Goal: Transaction & Acquisition: Purchase product/service

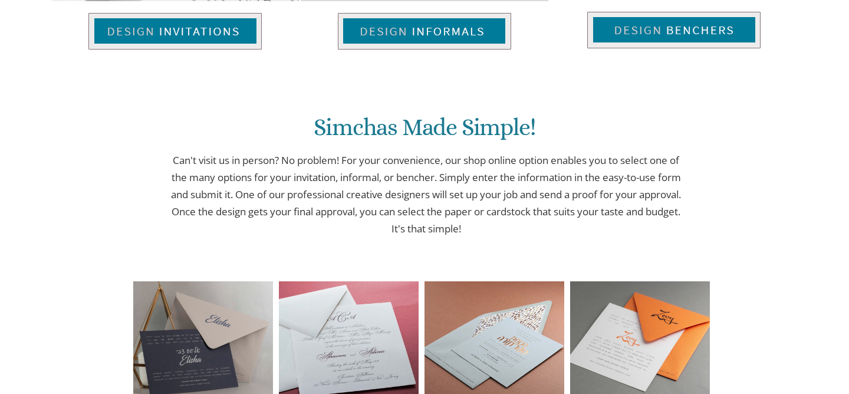
scroll to position [1017, 0]
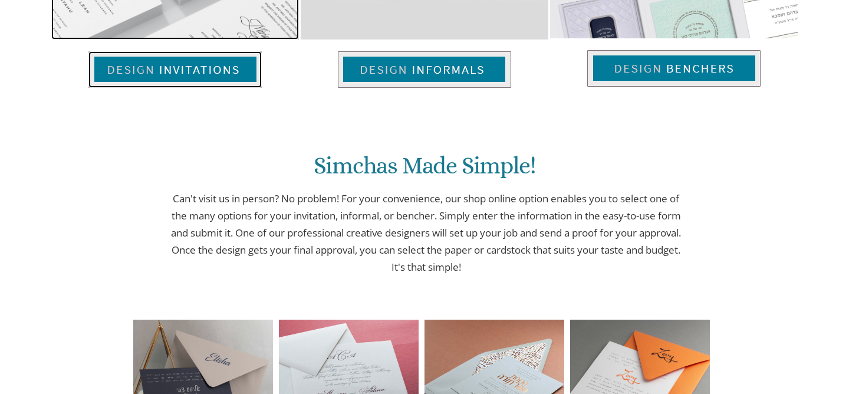
click at [216, 75] on img at bounding box center [174, 69] width 173 height 37
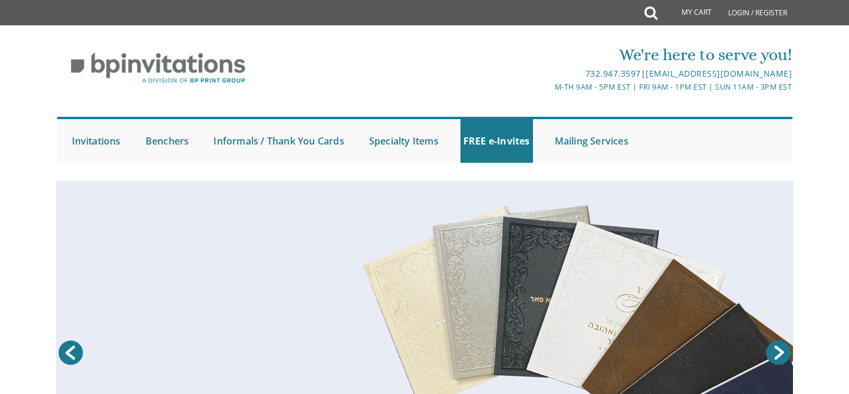
scroll to position [19, 0]
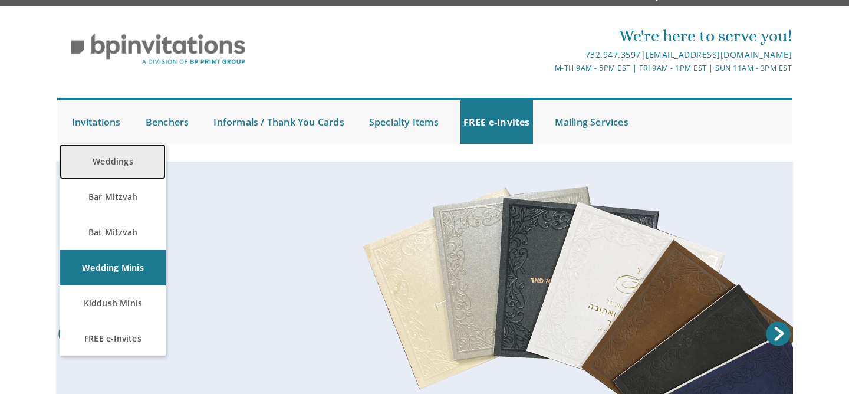
click at [99, 160] on link "Weddings" at bounding box center [113, 161] width 106 height 35
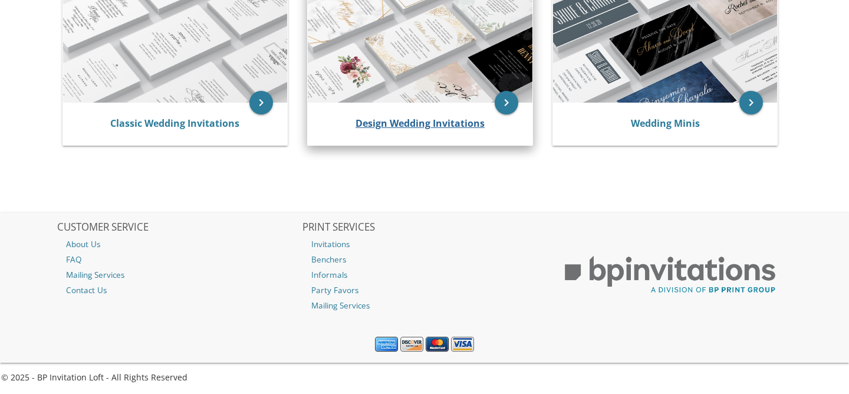
scroll to position [294, 0]
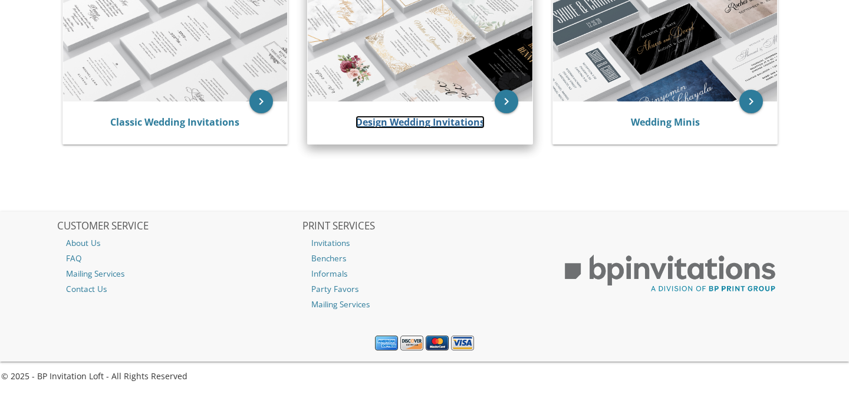
click at [377, 122] on link "Design Wedding Invitations" at bounding box center [420, 122] width 129 height 13
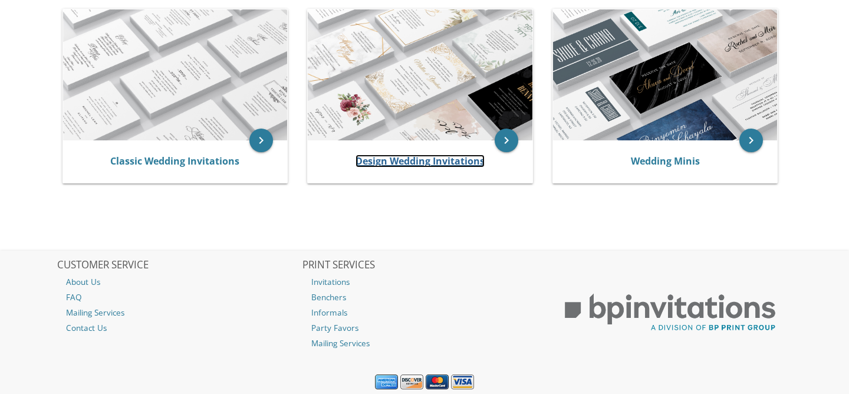
scroll to position [246, 0]
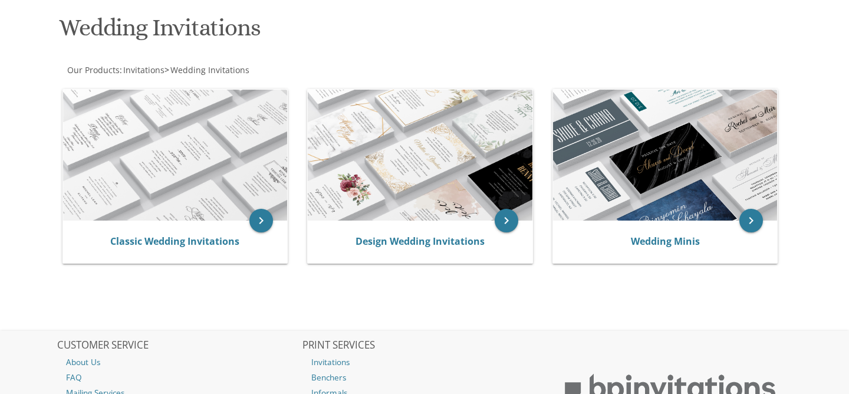
scroll to position [231, 0]
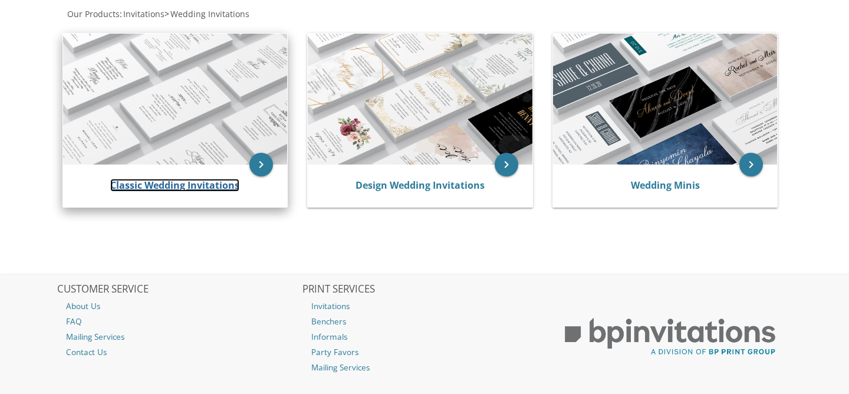
click at [202, 187] on link "Classic Wedding Invitations" at bounding box center [174, 185] width 129 height 13
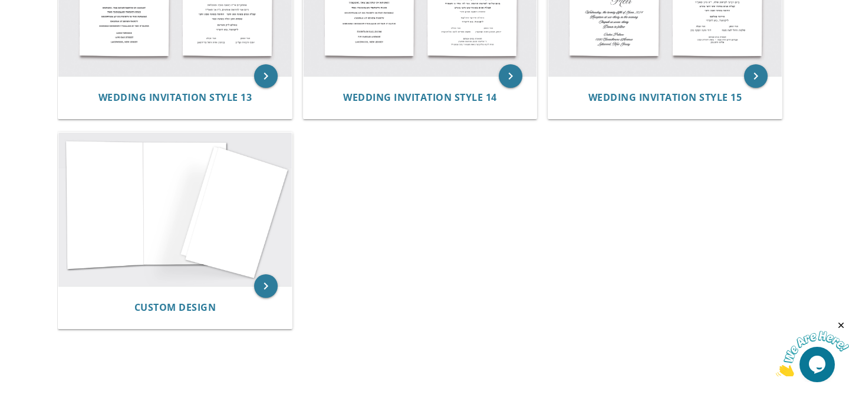
scroll to position [1202, 0]
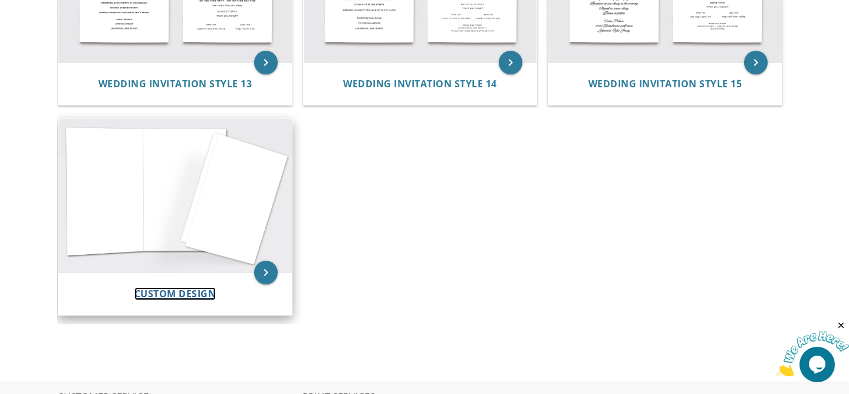
click at [193, 292] on span "Custom Design" at bounding box center [175, 293] width 82 height 13
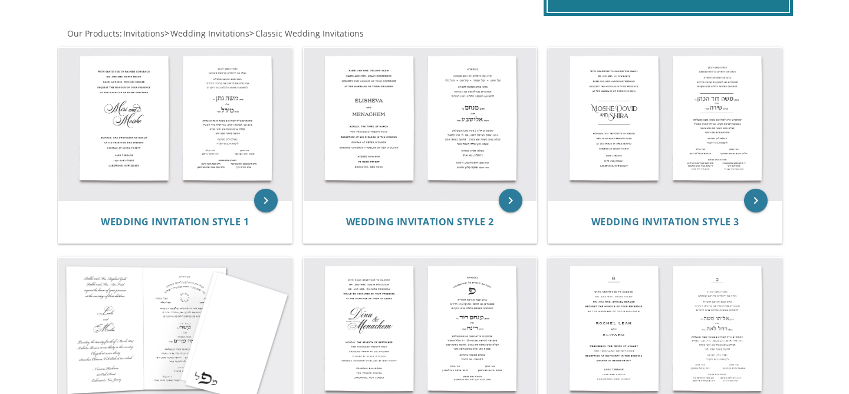
scroll to position [213, 0]
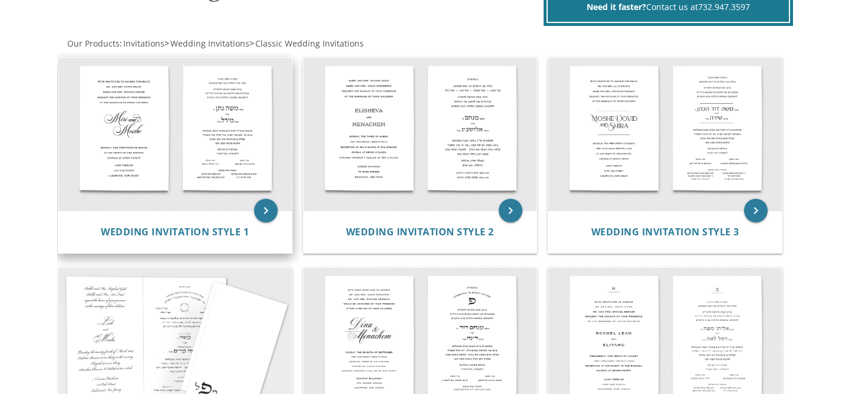
click at [203, 101] on img at bounding box center [174, 134] width 233 height 153
click at [223, 229] on span "Wedding Invitation Style 1" at bounding box center [175, 231] width 148 height 13
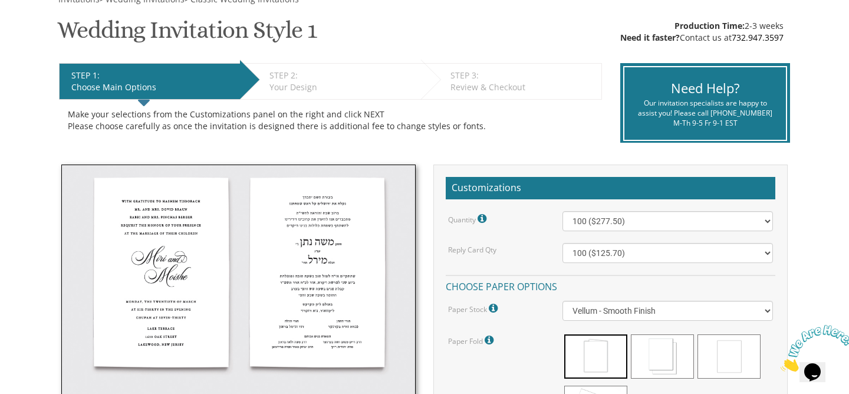
scroll to position [199, 0]
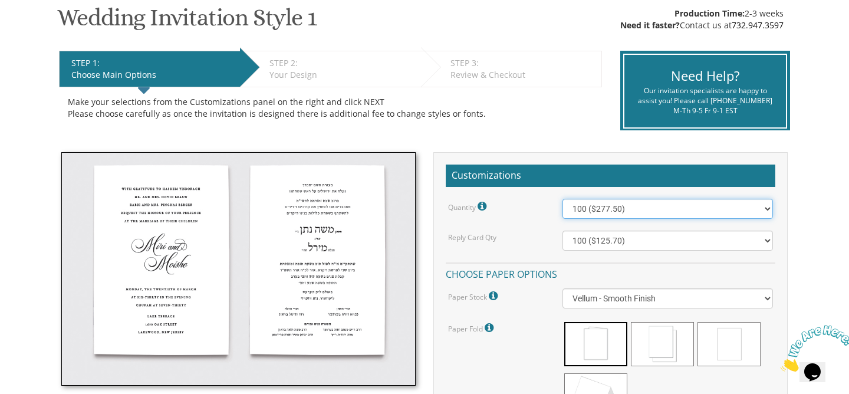
click at [640, 208] on select "100 ($277.50) 200 ($330.45) 300 ($380.65) 400 ($432.70) 500 ($482.10) 600 ($534…" at bounding box center [668, 209] width 211 height 20
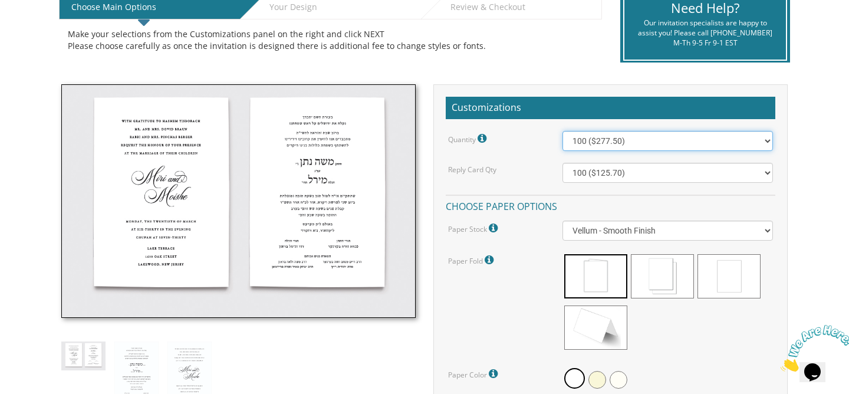
scroll to position [269, 0]
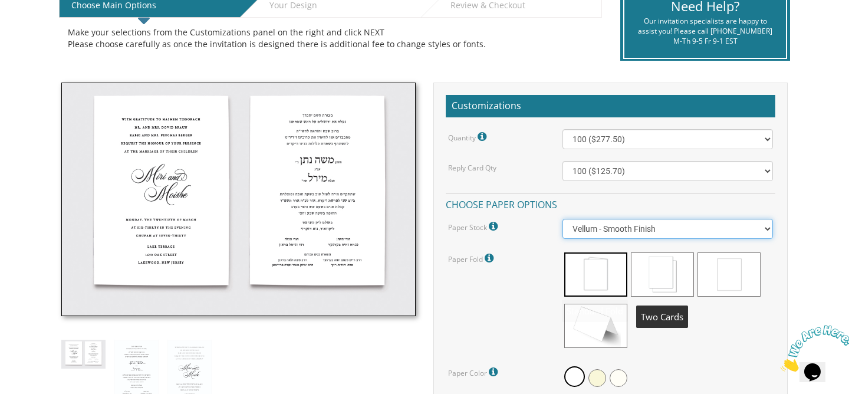
click at [630, 227] on select "Vellum - Smooth Finish Linen - Subtle Embossed Crosshatch Texture Silk - Soft, …" at bounding box center [668, 229] width 211 height 20
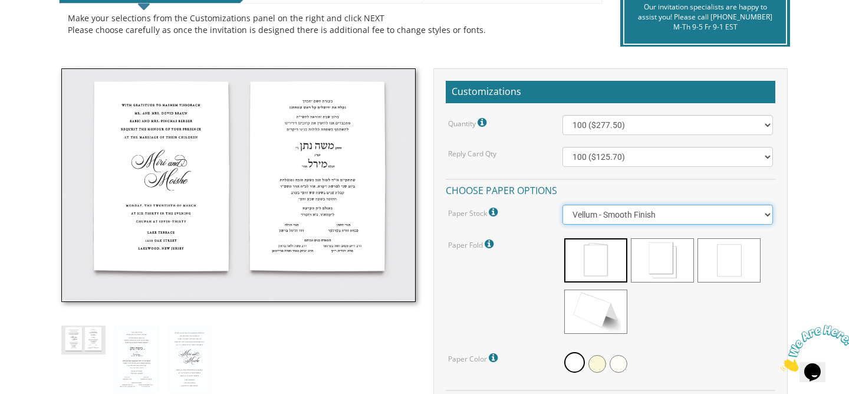
scroll to position [284, 0]
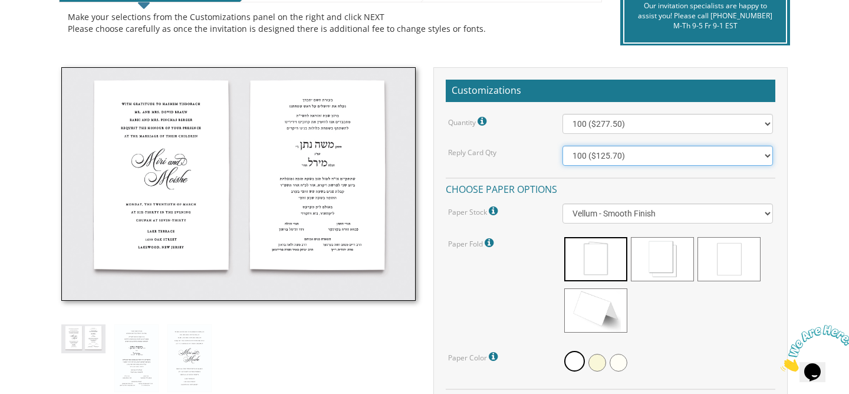
click at [638, 159] on select "100 ($125.70) 200 ($150.60) 300 ($177.95) 400 ($270.70) 500 ($225.30) 600 ($249…" at bounding box center [668, 156] width 211 height 20
click at [563, 146] on select "100 ($125.70) 200 ($150.60) 300 ($177.95) 400 ($270.70) 500 ($225.30) 600 ($249…" at bounding box center [668, 156] width 211 height 20
click at [638, 158] on select "100 ($125.70) 200 ($150.60) 300 ($177.95) 400 ($270.70) 500 ($225.30) 600 ($249…" at bounding box center [668, 156] width 211 height 20
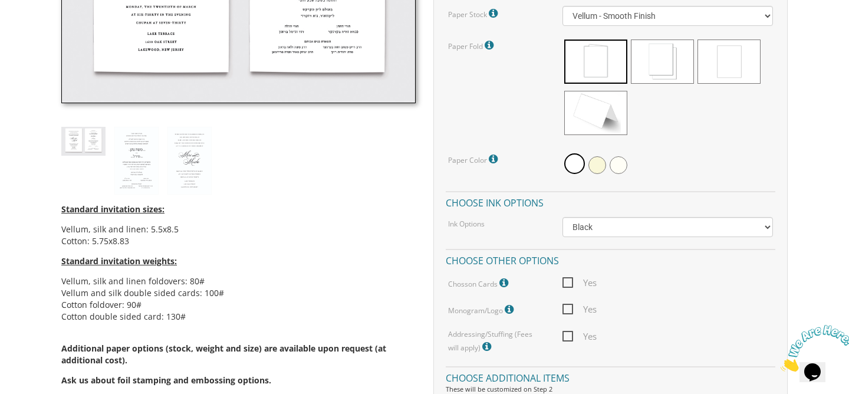
scroll to position [486, 0]
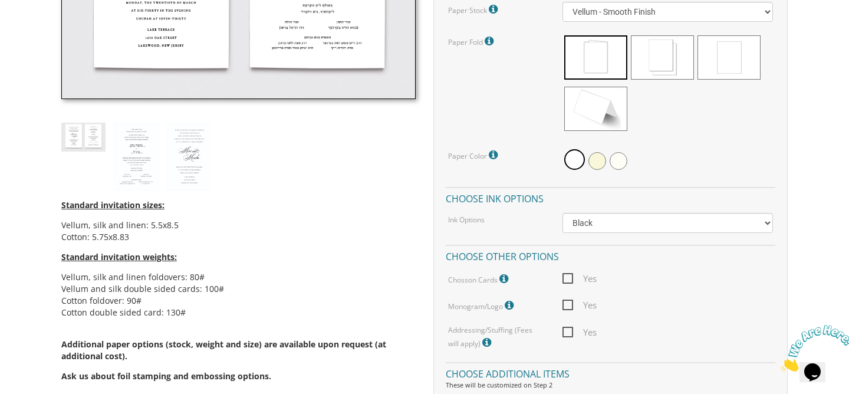
click at [623, 235] on div "Quantity Please note: Quantities may be modified after order completion. For we…" at bounding box center [611, 131] width 330 height 438
click at [631, 218] on select "Black Colored Ink ($65.00) Black + One Color ($211.00) Two Colors ($265.00)" at bounding box center [668, 223] width 211 height 20
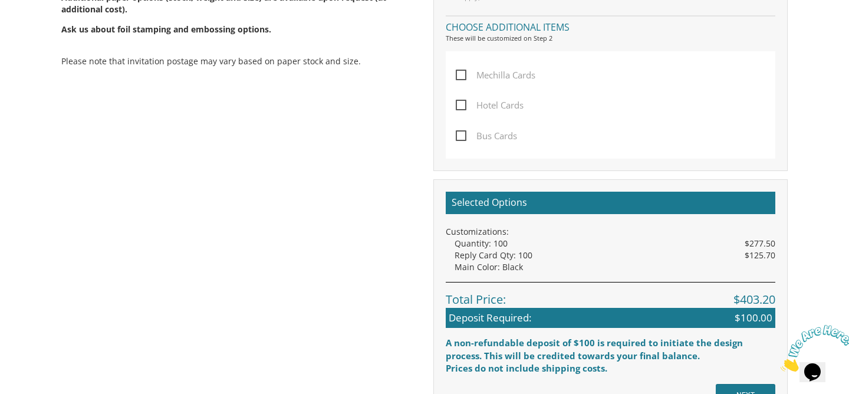
scroll to position [834, 0]
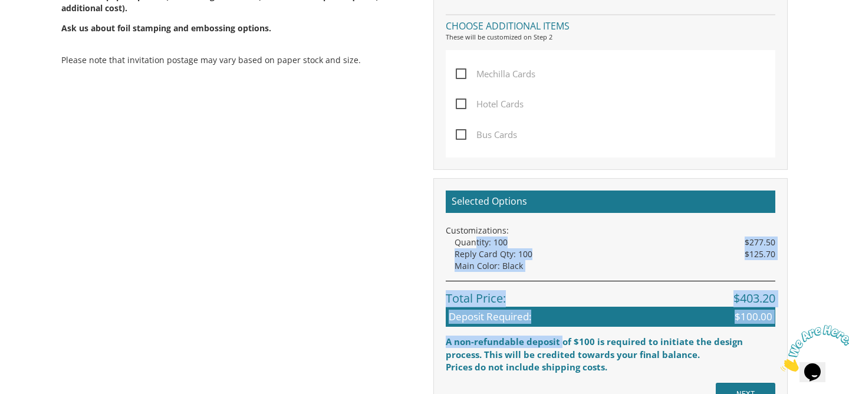
drag, startPoint x: 475, startPoint y: 244, endPoint x: 560, endPoint y: 338, distance: 127.8
click at [560, 338] on div "Selected Options Customizations: Quantity: 100 $277.50 Reply Card Qty: 100 $125…" at bounding box center [611, 281] width 330 height 183
click at [560, 338] on div "A non-refundable deposit of $100 is required to initiate the design process. Th…" at bounding box center [611, 348] width 330 height 25
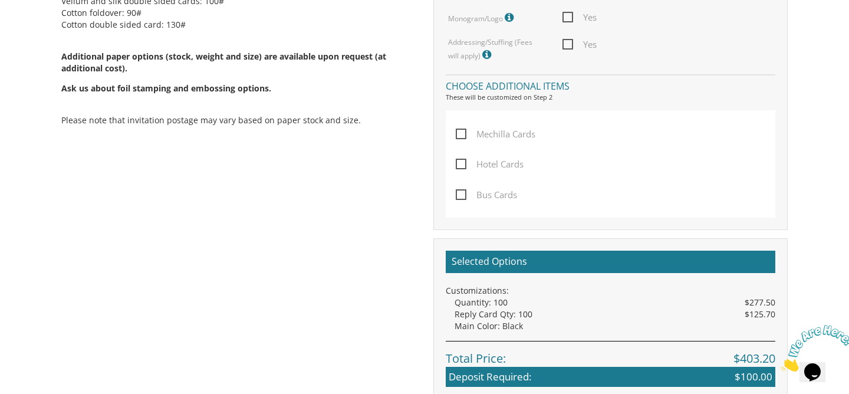
scroll to position [580, 0]
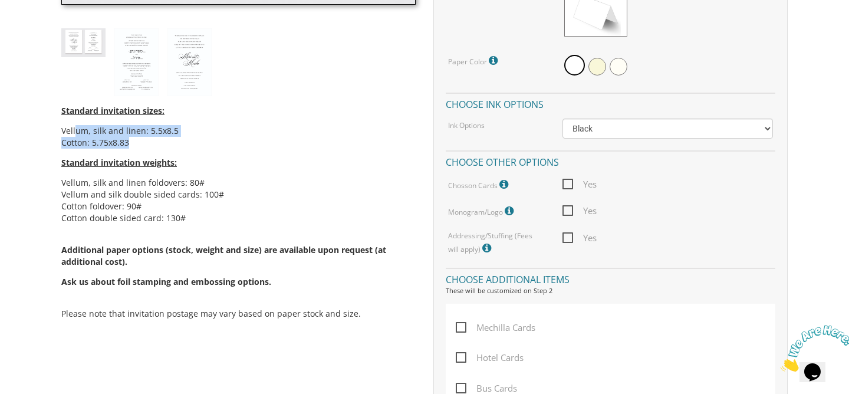
drag, startPoint x: 131, startPoint y: 144, endPoint x: 75, endPoint y: 129, distance: 58.1
click at [75, 129] on ul "Vellum, silk and linen: 5.5x8.5 Cotton: 5.75x8.83" at bounding box center [238, 137] width 354 height 24
click at [75, 129] on li "Vellum, silk and linen: 5.5x8.5" at bounding box center [238, 131] width 354 height 12
drag, startPoint x: 59, startPoint y: 130, endPoint x: 179, endPoint y: 130, distance: 119.7
click at [179, 130] on div "Standard invitation sizes: Vellum, silk and linen: 5.5x8.5 Cotton: 5.75x8.83 St…" at bounding box center [238, 55] width 372 height 569
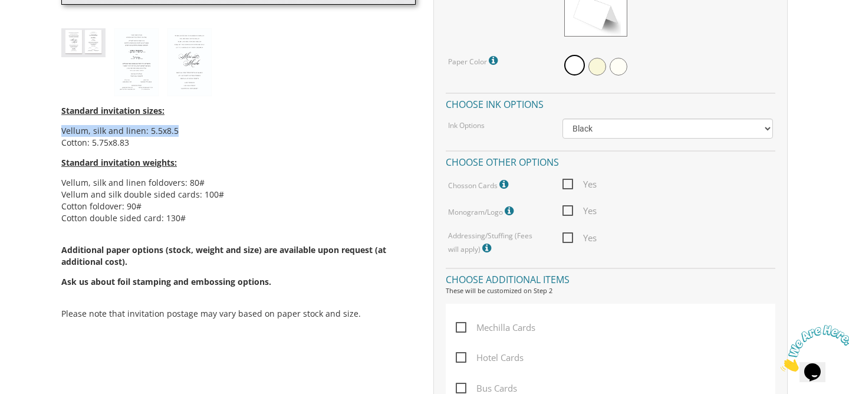
scroll to position [575, 0]
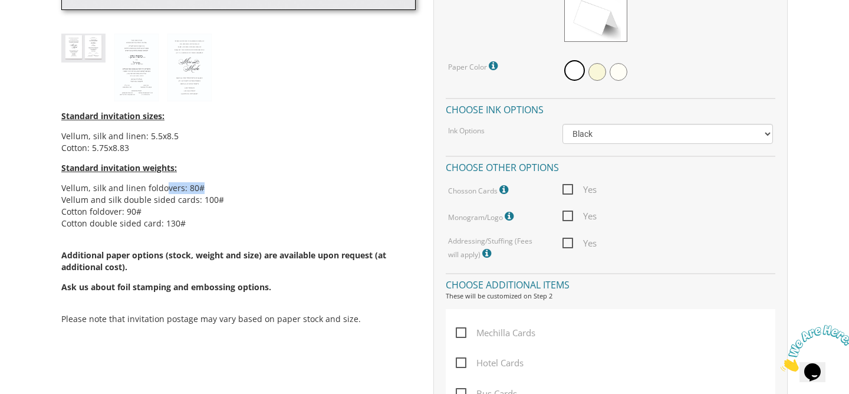
drag, startPoint x: 163, startPoint y: 191, endPoint x: 210, endPoint y: 190, distance: 46.6
click at [210, 190] on li "Vellum, silk and linen foldovers: 80#" at bounding box center [238, 188] width 354 height 12
click at [209, 190] on li "Vellum, silk and linen foldovers: 80#" at bounding box center [238, 188] width 354 height 12
drag, startPoint x: 219, startPoint y: 200, endPoint x: 188, endPoint y: 201, distance: 31.3
click at [188, 201] on li "Vellum and silk double sided cards: 100#" at bounding box center [238, 200] width 354 height 12
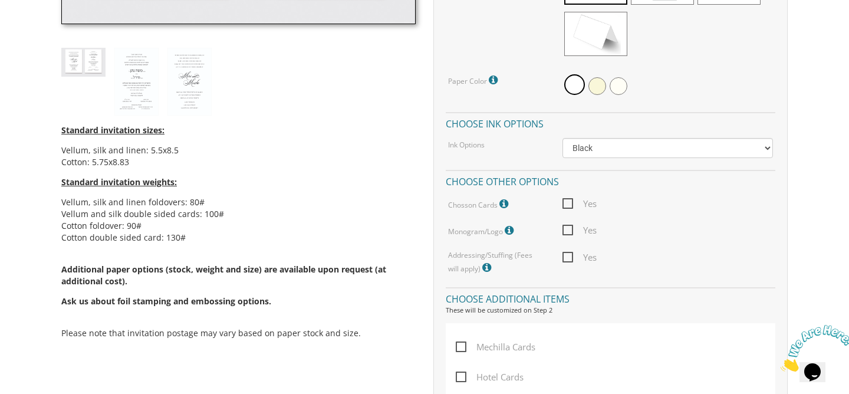
click at [240, 195] on div "Standard invitation sizes: Vellum, silk and linen: 5.5x8.5 Cotton: 5.75x8.83 St…" at bounding box center [238, 233] width 354 height 235
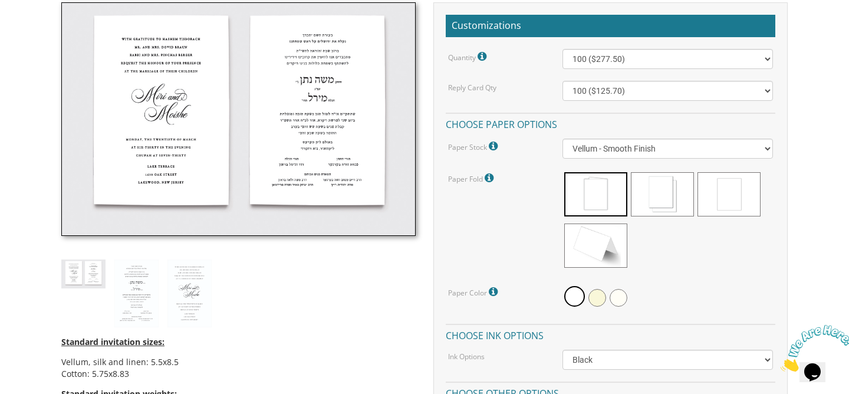
scroll to position [279, 0]
